Goal: Transaction & Acquisition: Purchase product/service

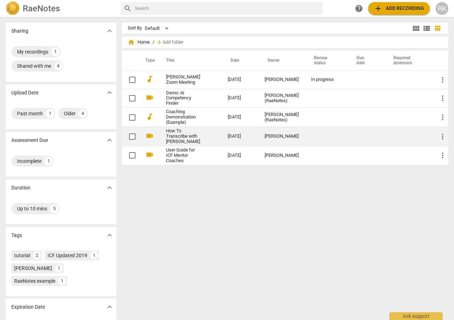
click at [174, 134] on link "How To Transcribe with RaeNotes" at bounding box center [184, 136] width 36 height 16
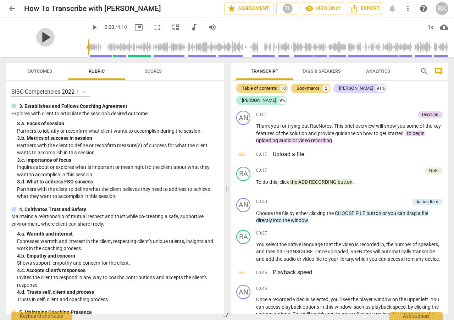
click at [38, 31] on span "play_arrow" at bounding box center [45, 37] width 18 height 18
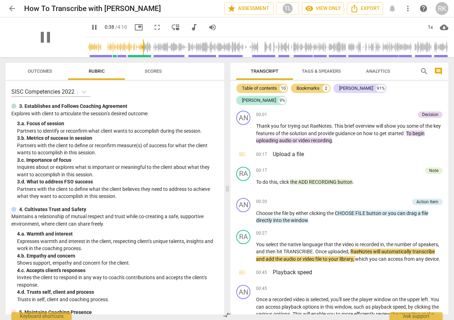
click at [68, 48] on div "pause" at bounding box center [45, 37] width 79 height 40
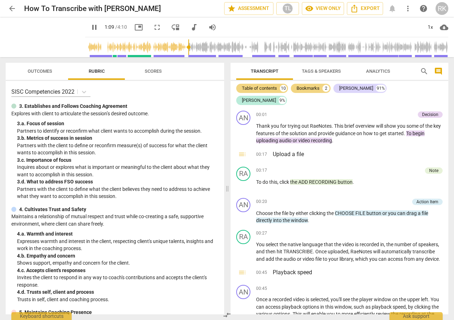
scroll to position [259, 0]
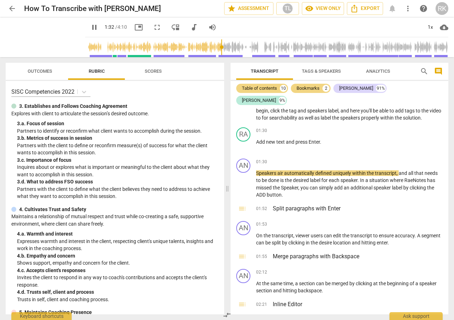
click at [90, 27] on span "pause" at bounding box center [94, 27] width 9 height 9
click at [90, 28] on span "play_arrow" at bounding box center [94, 27] width 9 height 9
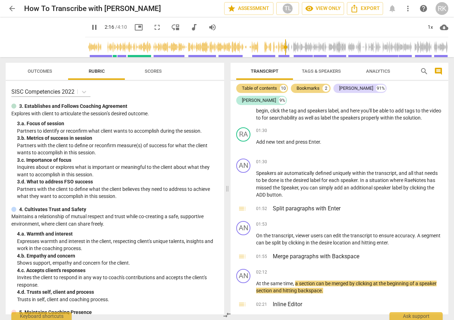
click at [88, 30] on span "pause" at bounding box center [94, 27] width 13 height 9
click at [90, 26] on span "play_arrow" at bounding box center [94, 27] width 9 height 9
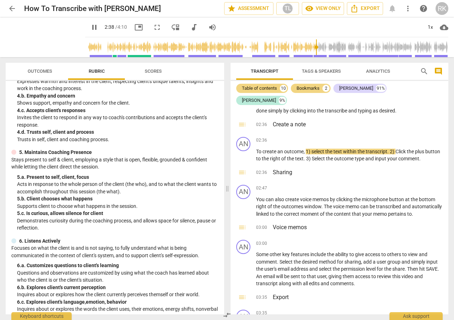
scroll to position [0, 0]
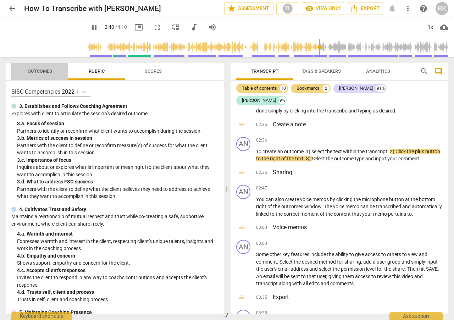
click at [47, 74] on span "Outcomes" at bounding box center [39, 72] width 41 height 10
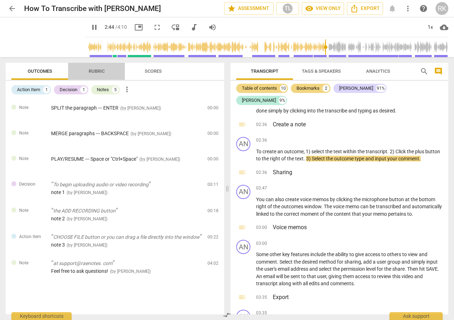
click at [86, 68] on span "Rubric" at bounding box center [96, 72] width 33 height 10
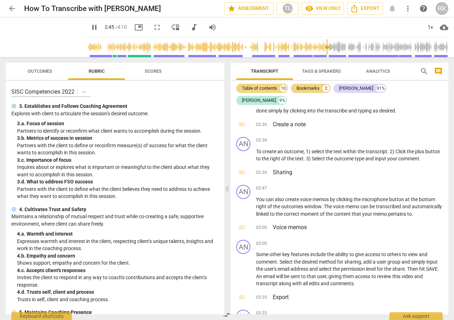
click at [150, 69] on span "Scores" at bounding box center [153, 70] width 17 height 5
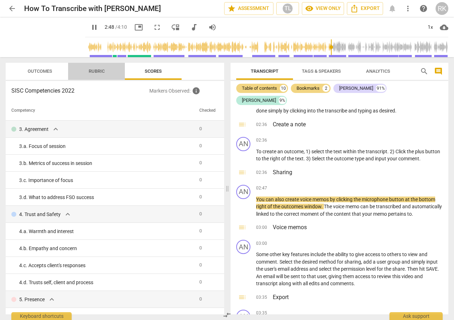
click at [101, 74] on span "Rubric" at bounding box center [96, 72] width 33 height 10
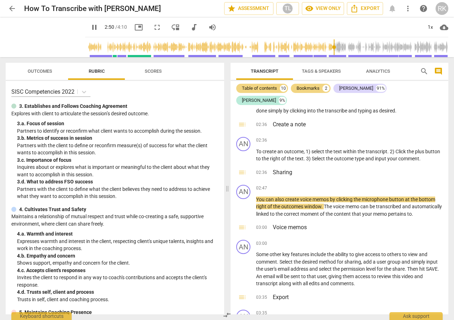
type input "171"
click at [11, 7] on span "arrow_back" at bounding box center [12, 8] width 9 height 9
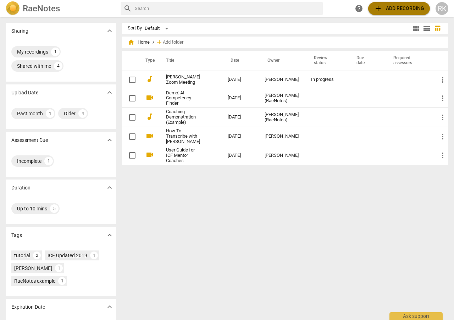
click at [406, 8] on span "add Add recording" at bounding box center [399, 8] width 50 height 9
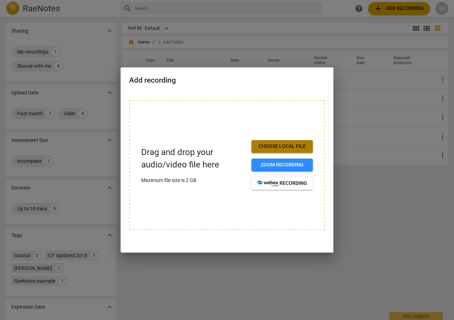
click at [271, 150] on button "Choose local file" at bounding box center [281, 146] width 61 height 13
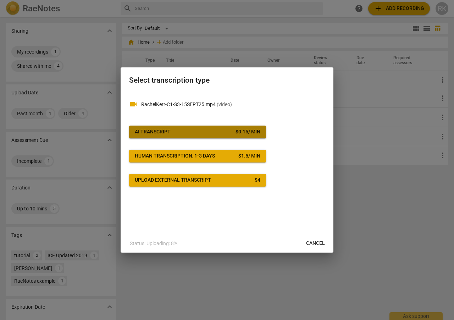
click at [200, 132] on span "AI Transcript $ 0.15 / min" at bounding box center [198, 131] width 126 height 7
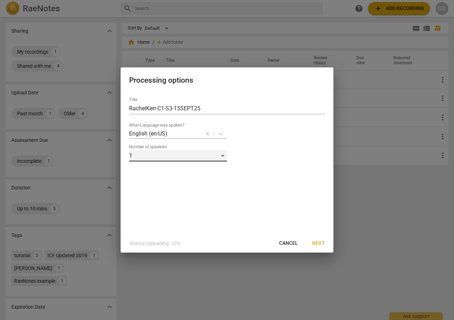
click at [225, 156] on div "1" at bounding box center [178, 155] width 98 height 11
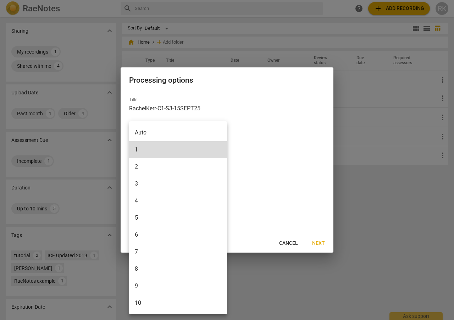
click at [188, 167] on li "2" at bounding box center [178, 166] width 98 height 17
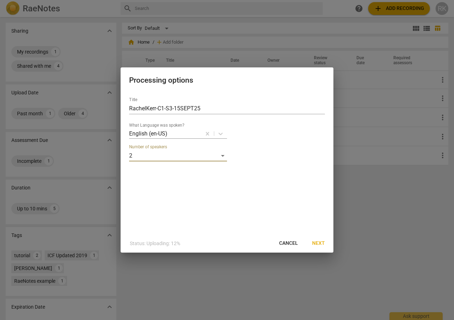
click at [322, 244] on span "Next" at bounding box center [318, 243] width 13 height 7
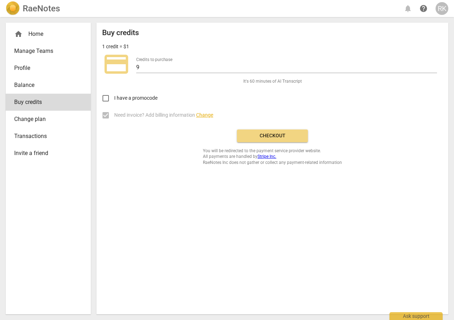
click at [215, 114] on label "Need invoice? Add billing information Change" at bounding box center [267, 115] width 340 height 17
click at [211, 115] on span "Change" at bounding box center [204, 115] width 17 height 6
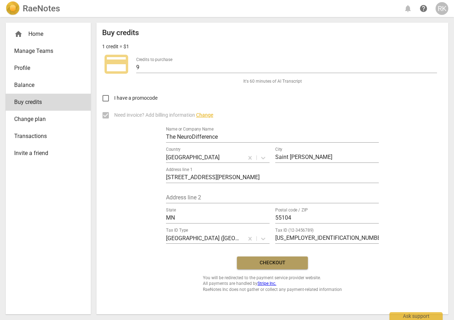
click at [269, 264] on span "Checkout" at bounding box center [273, 262] width 60 height 7
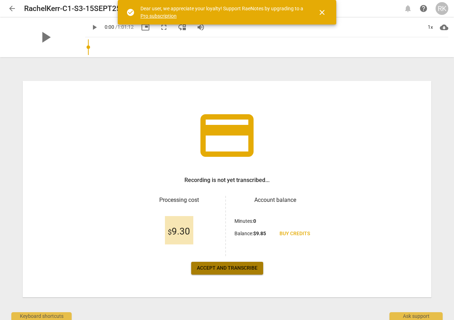
click at [234, 270] on span "Accept and transcribe" at bounding box center [227, 268] width 61 height 7
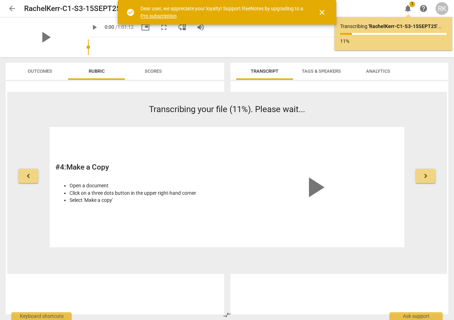
click at [322, 12] on span "close" at bounding box center [322, 12] width 9 height 9
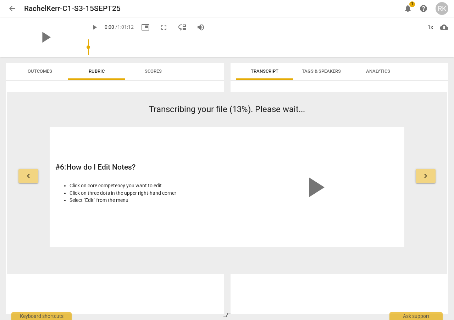
click at [30, 173] on span "keyboard_arrow_left" at bounding box center [28, 176] width 9 height 9
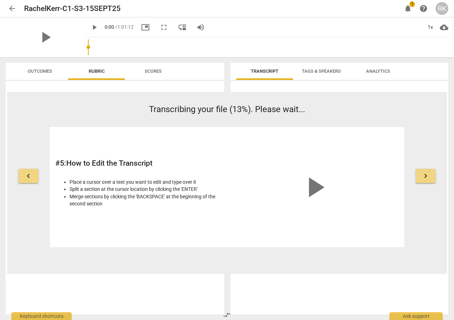
click at [30, 173] on span "keyboard_arrow_left" at bounding box center [28, 176] width 9 height 9
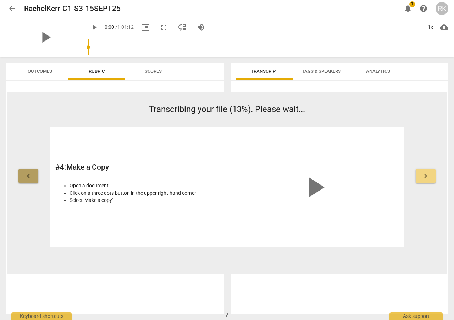
click at [30, 173] on span "keyboard_arrow_left" at bounding box center [28, 176] width 9 height 9
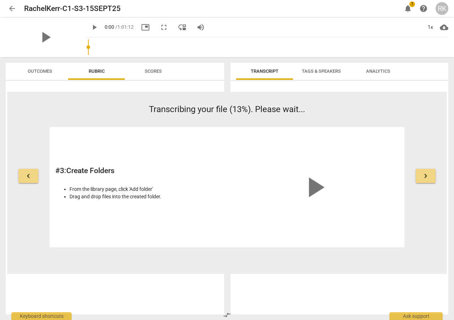
click at [30, 173] on span "keyboard_arrow_left" at bounding box center [28, 176] width 9 height 9
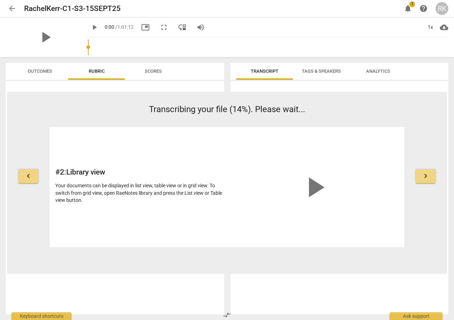
click at [30, 172] on span "keyboard_arrow_left" at bounding box center [28, 176] width 9 height 9
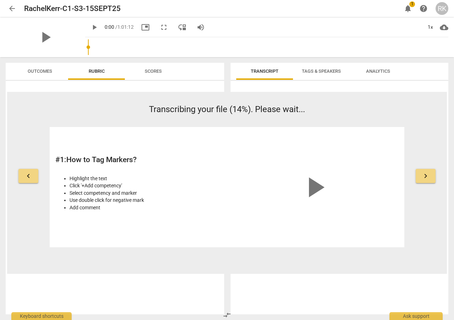
click at [30, 172] on span "keyboard_arrow_left" at bounding box center [28, 176] width 9 height 9
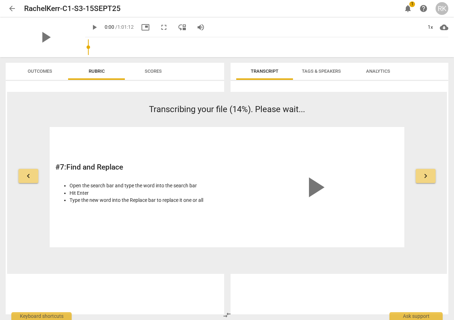
click at [30, 172] on span "keyboard_arrow_left" at bounding box center [28, 176] width 9 height 9
